Goal: Check status

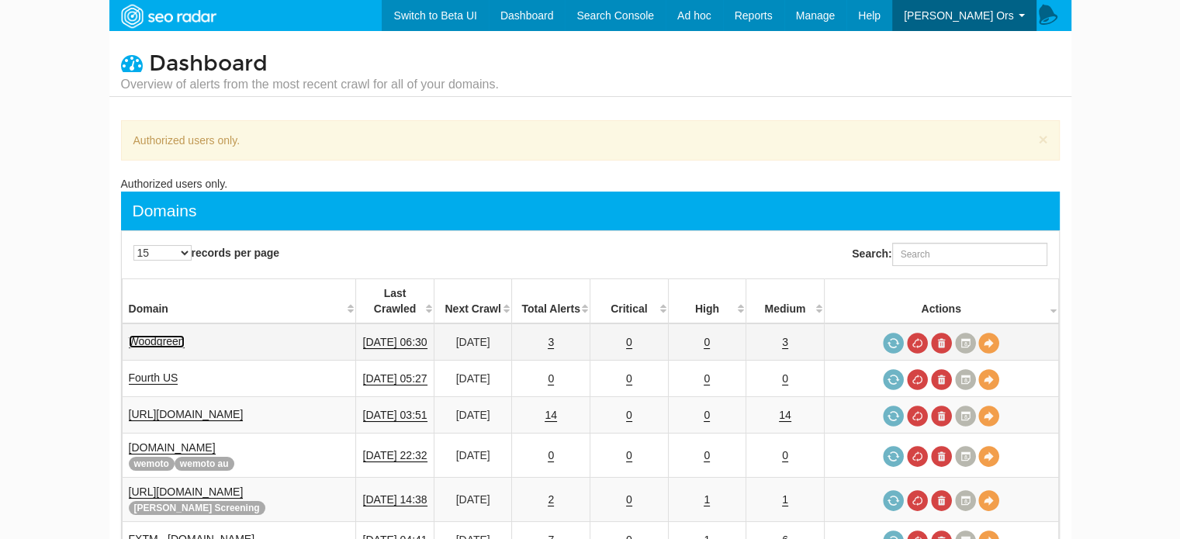
click at [140, 335] on link "Woodgreen" at bounding box center [157, 341] width 56 height 13
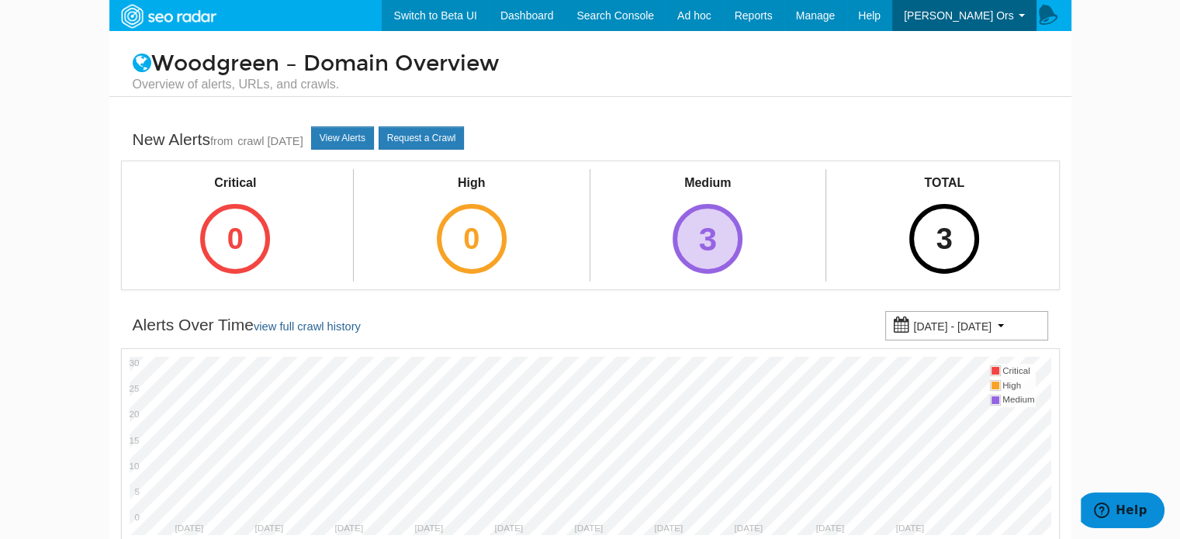
click at [710, 246] on div "3" at bounding box center [708, 239] width 70 height 70
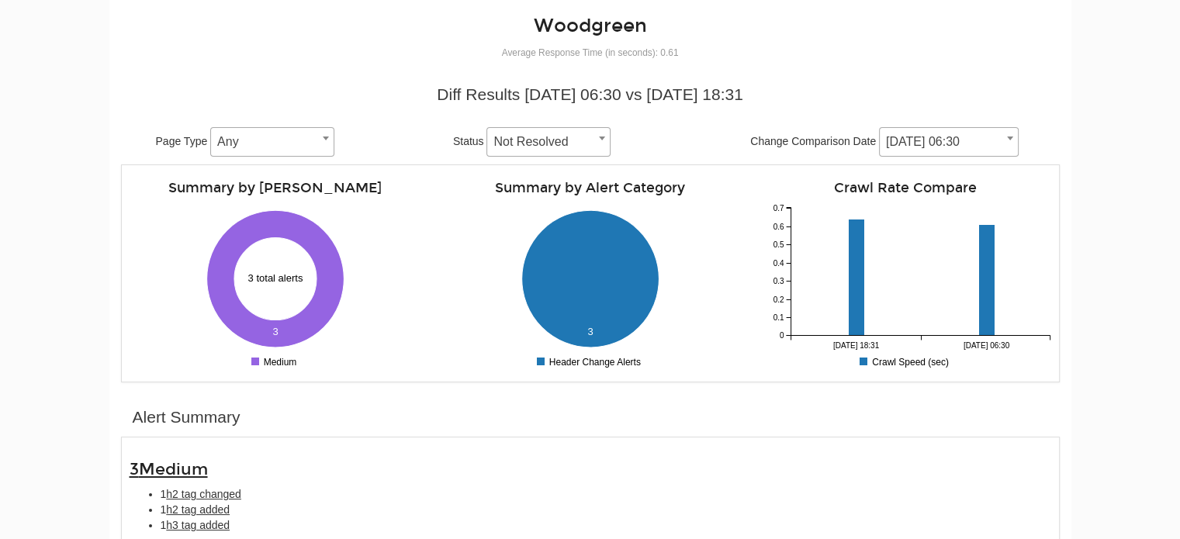
scroll to position [233, 0]
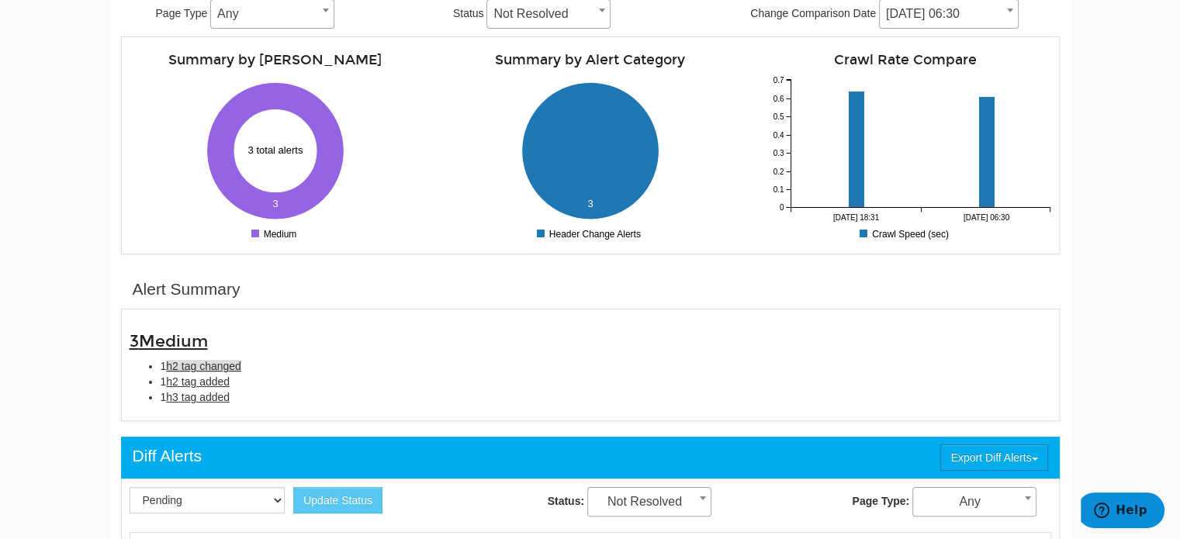
click at [180, 362] on span "h2 tag changed" at bounding box center [203, 366] width 75 height 12
type input "h2 tag changed"
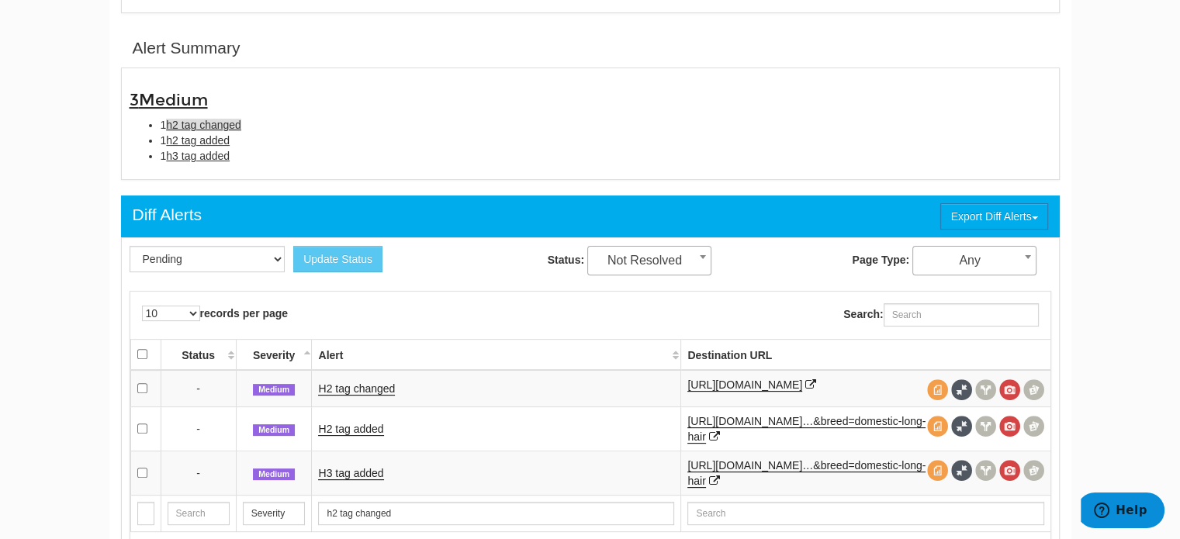
scroll to position [503, 0]
